Goal: Information Seeking & Learning: Learn about a topic

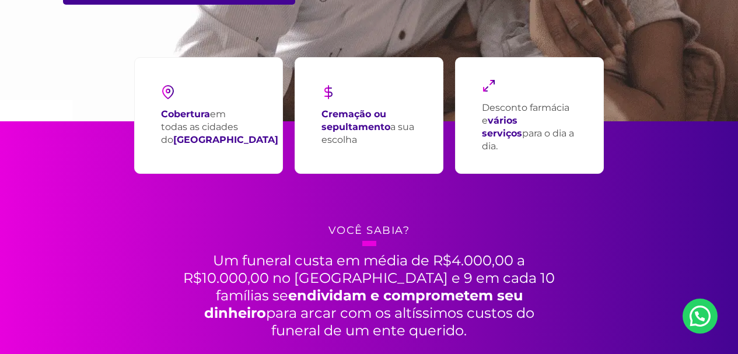
scroll to position [327, 0]
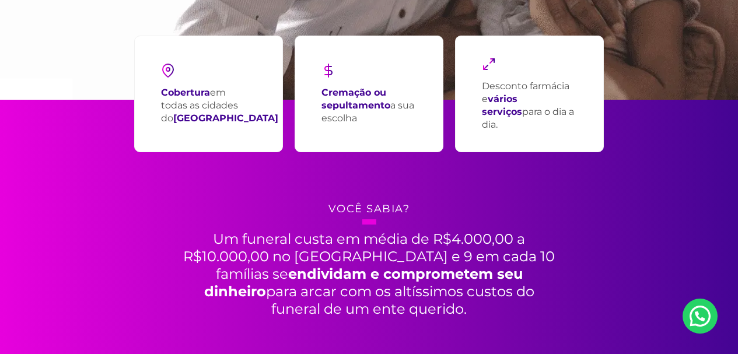
click at [166, 69] on img at bounding box center [168, 71] width 14 height 14
click at [406, 261] on h2 "Um funeral custa em média de R$4.000,00 a R$10.000,00 no Brasil e 9 em cada 10 …" at bounding box center [369, 268] width 379 height 99
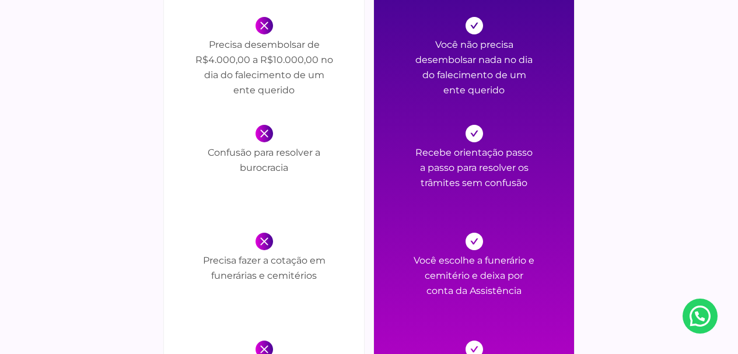
scroll to position [1423, 0]
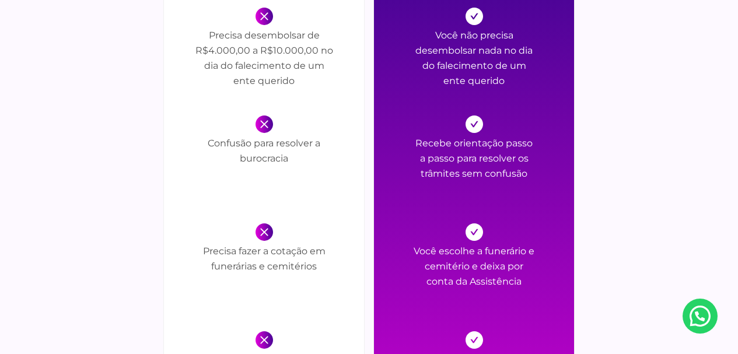
click at [474, 342] on img at bounding box center [473, 339] width 17 height 17
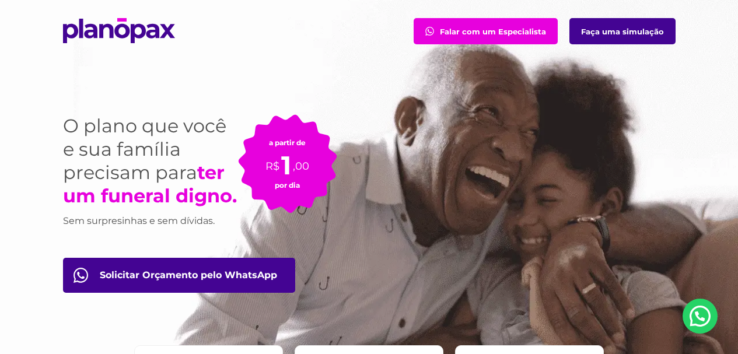
scroll to position [0, 0]
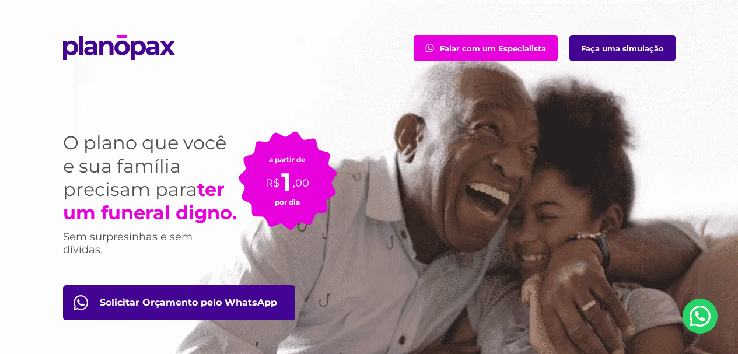
click at [644, 48] on link "Faça uma simulação" at bounding box center [622, 48] width 106 height 26
click at [432, 47] on img "Falar com um Especialista" at bounding box center [429, 48] width 9 height 9
